Goal: Use online tool/utility

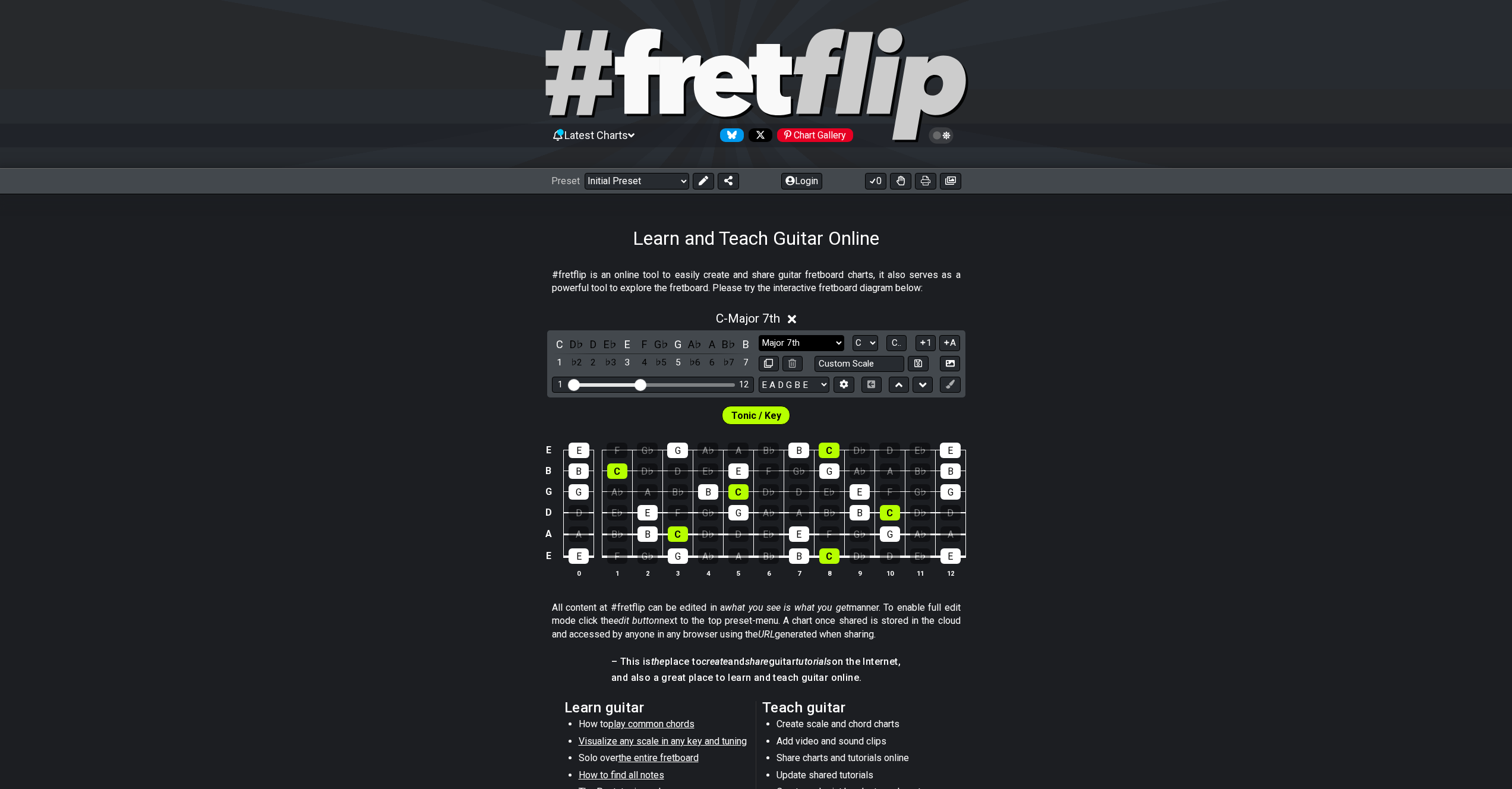
click at [834, 343] on select "Minor Pentatonic Click to edit Minor Pentatonic Major Pentatonic Minor Blues Ma…" at bounding box center [802, 343] width 85 height 16
click at [802, 345] on select "Minor Pentatonic Click to edit Minor Pentatonic Major Pentatonic Minor Blues Ma…" at bounding box center [802, 343] width 85 height 16
select select "Minor Blues"
click at [759, 335] on select "Minor Pentatonic Click to edit Minor Pentatonic Major Pentatonic Minor Blues Ma…" at bounding box center [802, 343] width 85 height 16
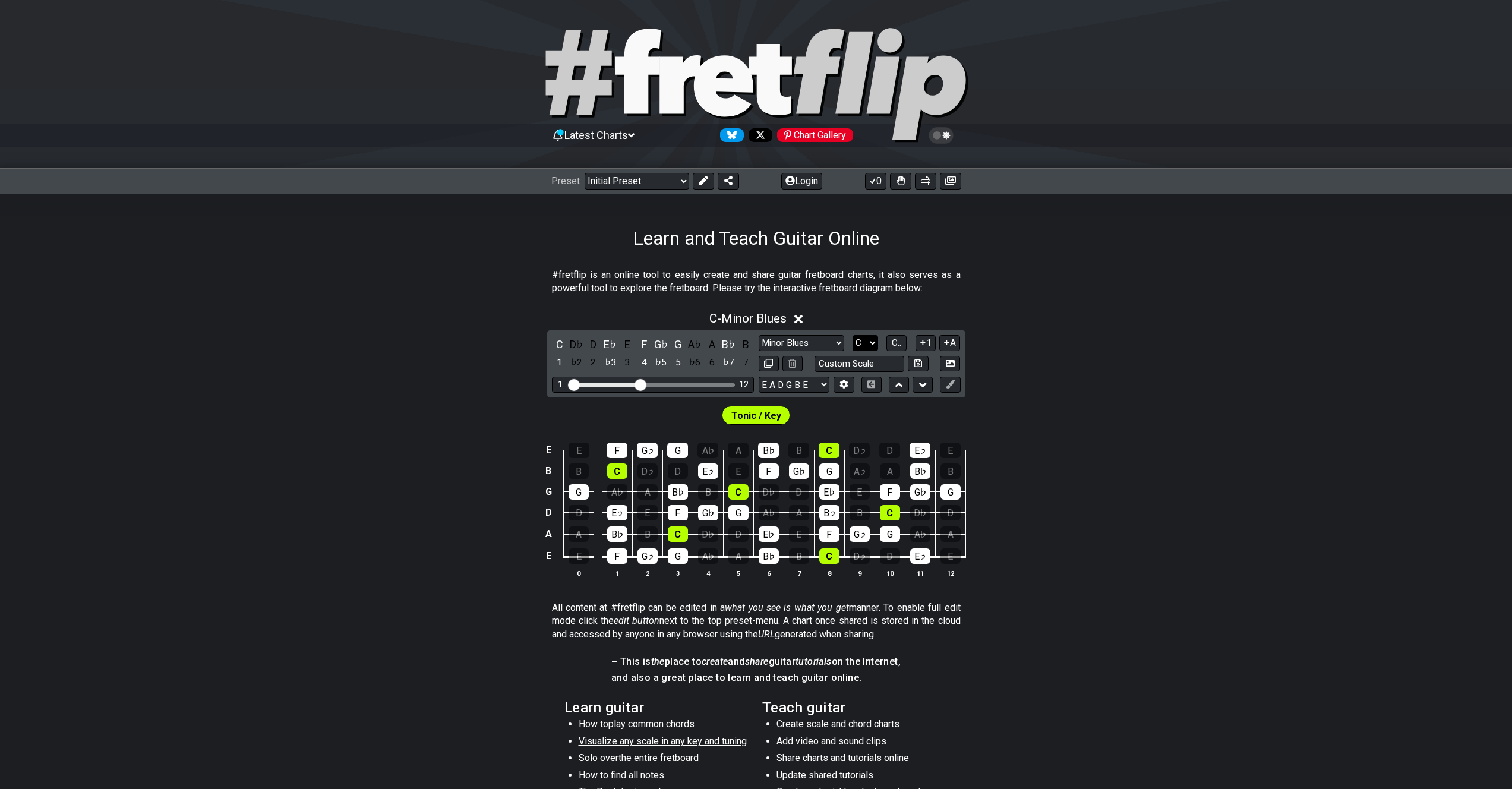
click at [864, 345] on select "A♭ A A♯ B♭ B C C♯ D♭ D D♯ E♭ E F F♯ G♭ G G♯" at bounding box center [866, 343] width 25 height 16
select select "A"
click at [853, 335] on select "A♭ A A♯ B♭ B C C♯ D♭ D D♯ E♭ E F F♯ G♭ G G♯" at bounding box center [866, 343] width 25 height 16
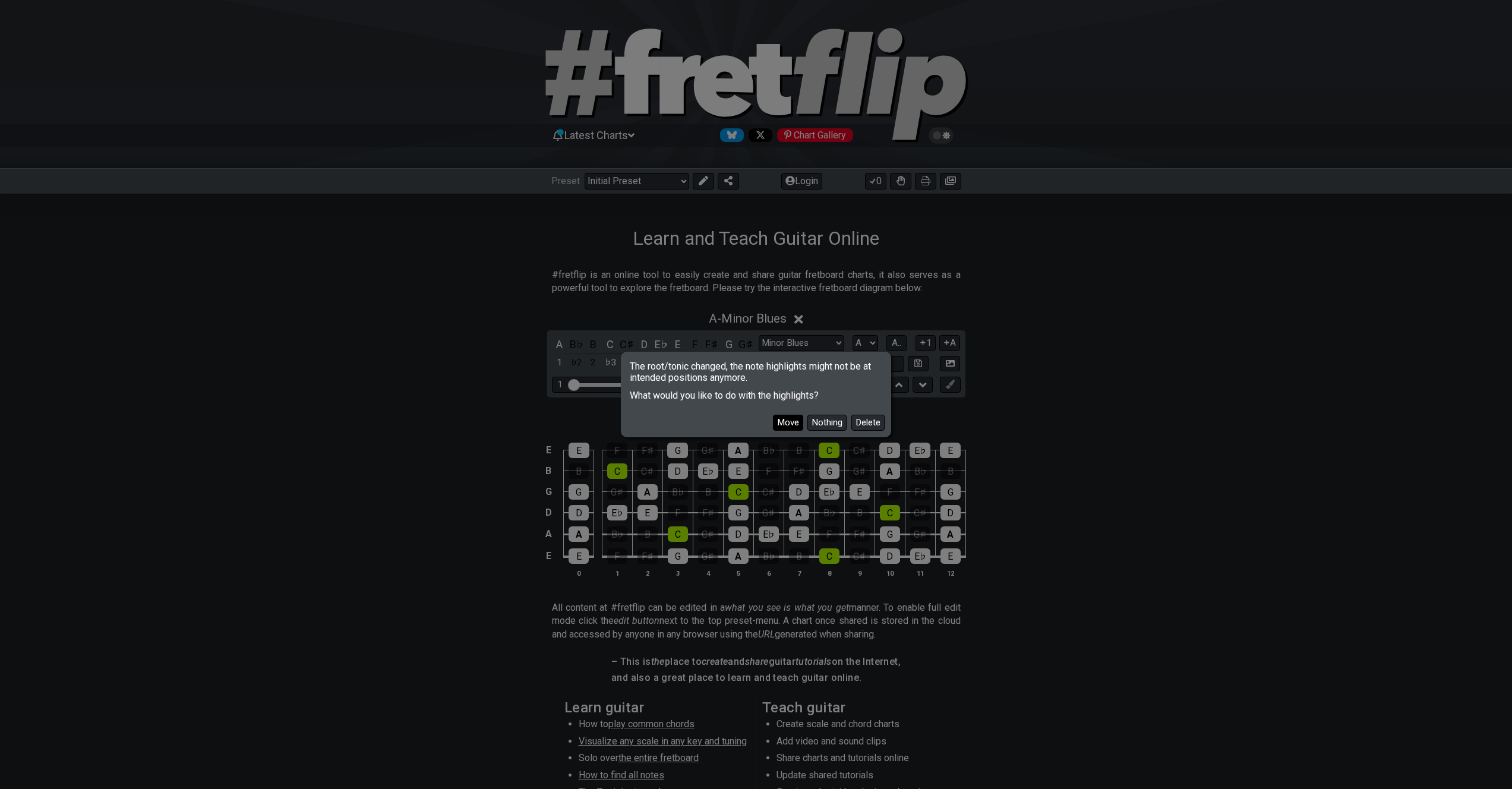
click at [794, 421] on button "Move" at bounding box center [788, 423] width 30 height 16
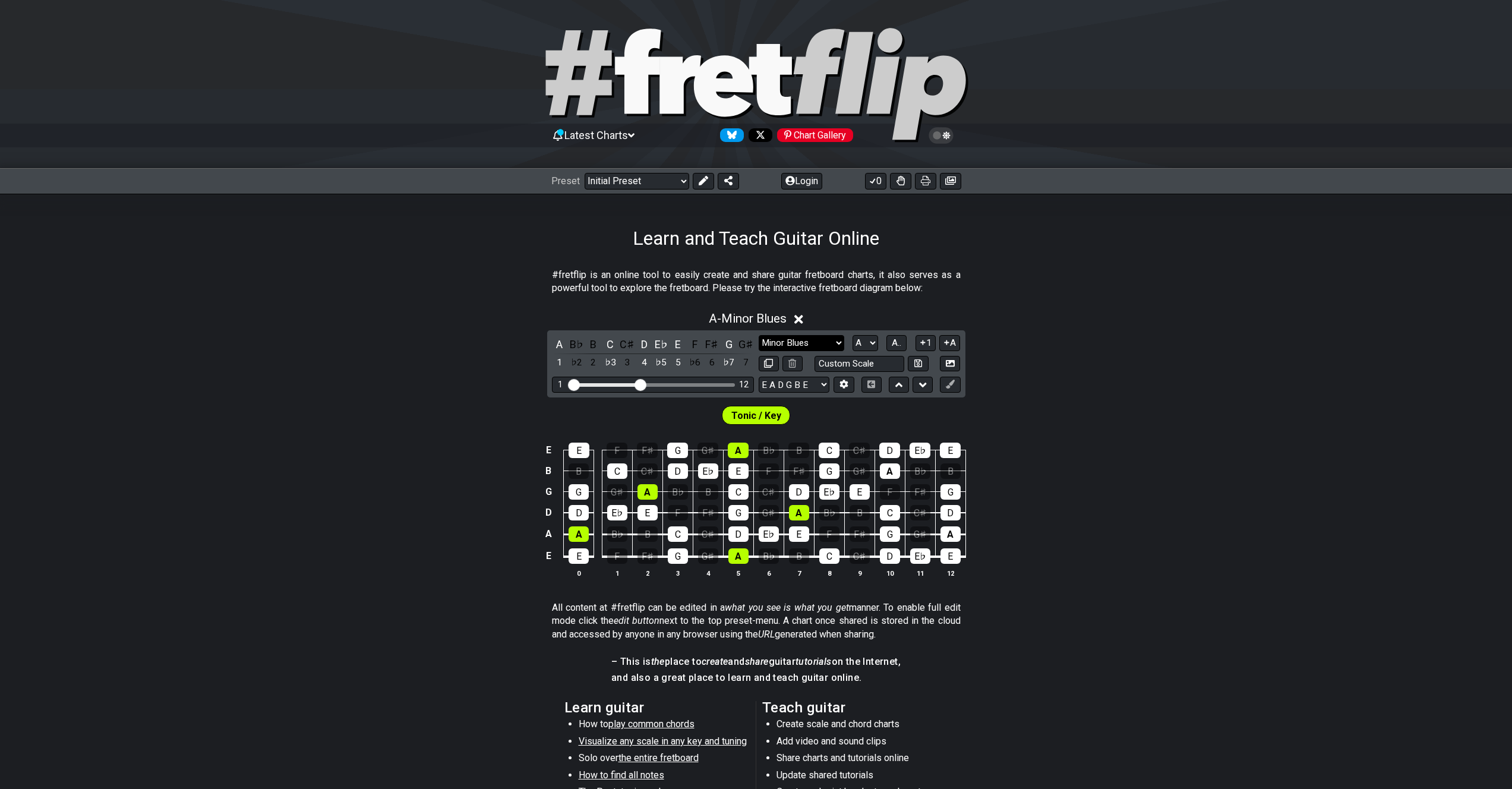
click at [815, 345] on select "Minor Pentatonic Click to edit Minor Pentatonic Major Pentatonic Minor Blues Ma…" at bounding box center [802, 343] width 85 height 16
click at [759, 335] on select "Minor Pentatonic Click to edit Minor Pentatonic Major Pentatonic Minor Blues Ma…" at bounding box center [802, 343] width 85 height 16
drag, startPoint x: 646, startPoint y: 388, endPoint x: 652, endPoint y: 387, distance: 6.1
click at [652, 384] on input "Visible fret range" at bounding box center [653, 384] width 169 height 0
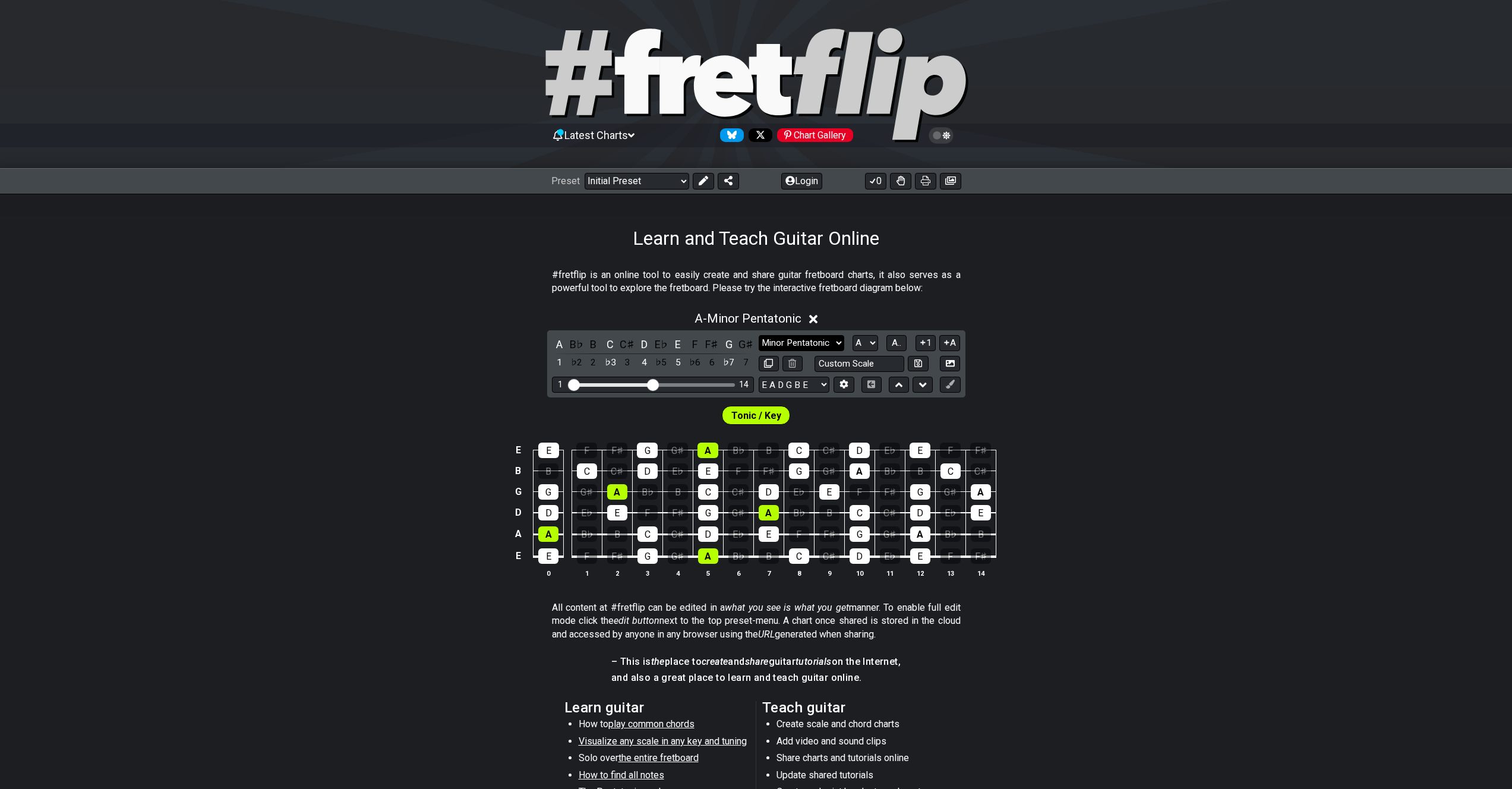
click at [835, 342] on select "Minor Pentatonic Click to edit Minor Pentatonic Major Pentatonic Minor Blues Ma…" at bounding box center [802, 343] width 85 height 16
select select "Minor Blues"
click at [759, 335] on select "Minor Pentatonic Click to edit Minor Pentatonic Major Pentatonic Minor Blues Ma…" at bounding box center [802, 343] width 85 height 16
